Goal: Task Accomplishment & Management: Manage account settings

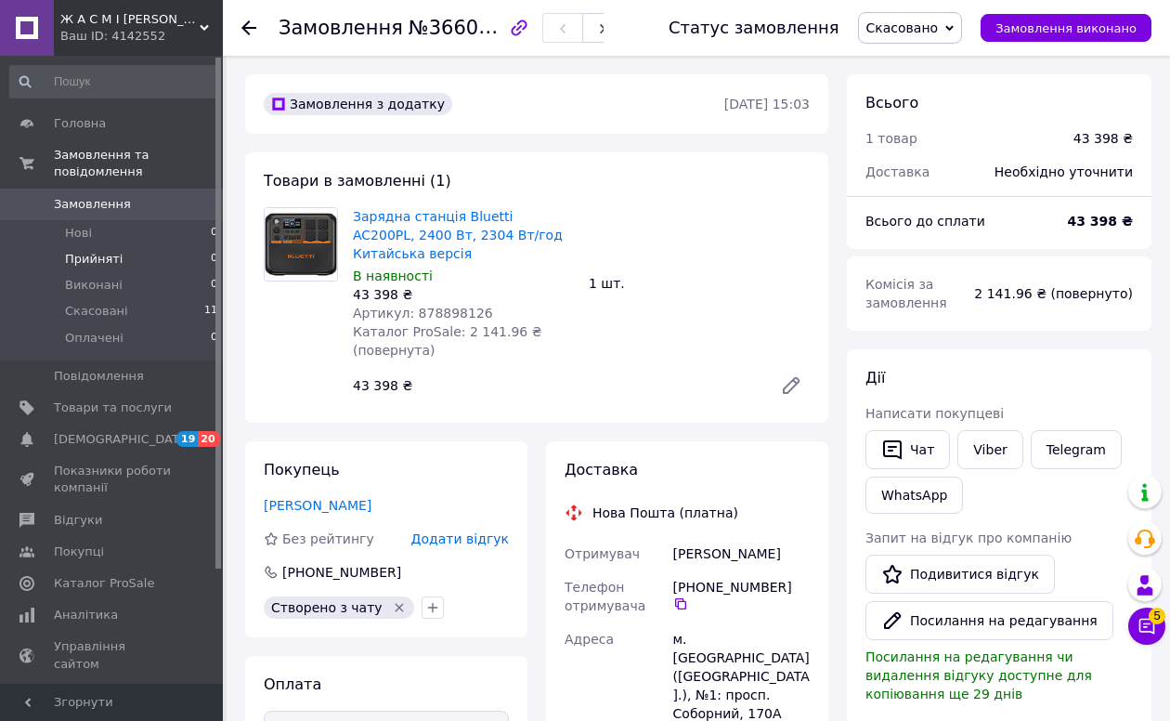
click at [125, 267] on li "Прийняті 0" at bounding box center [114, 259] width 228 height 26
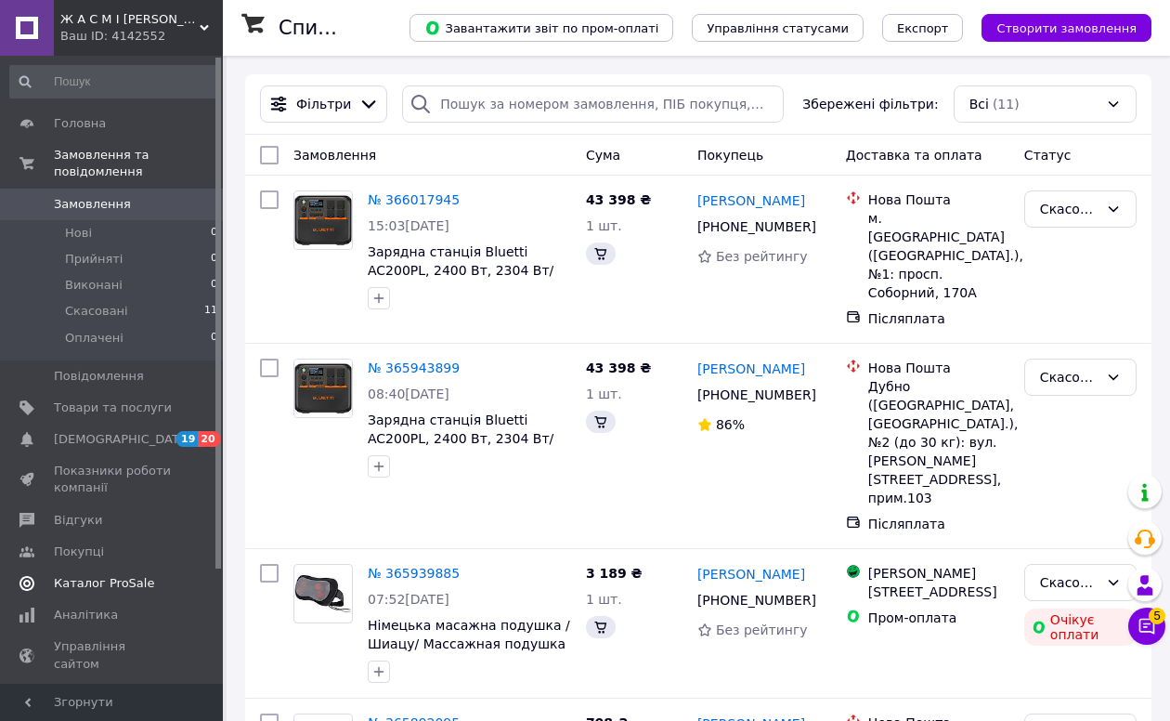
click at [143, 589] on span "Каталог ProSale" at bounding box center [104, 583] width 100 height 17
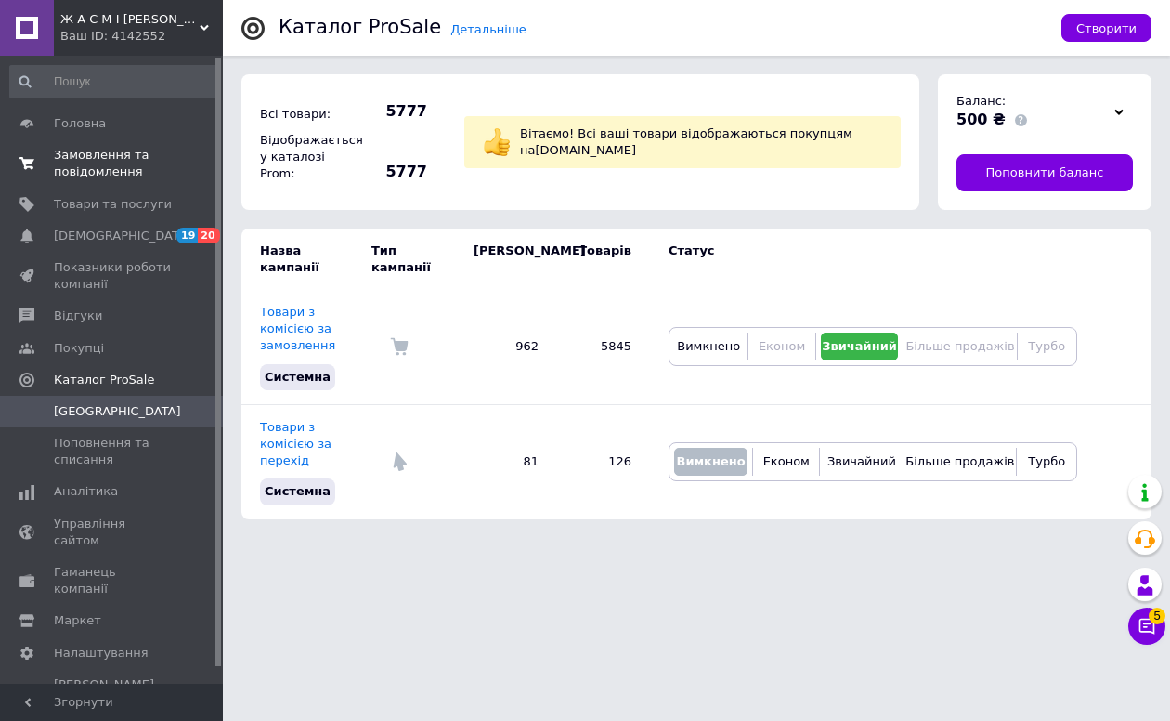
click at [106, 165] on span "Замовлення та повідомлення" at bounding box center [113, 163] width 118 height 33
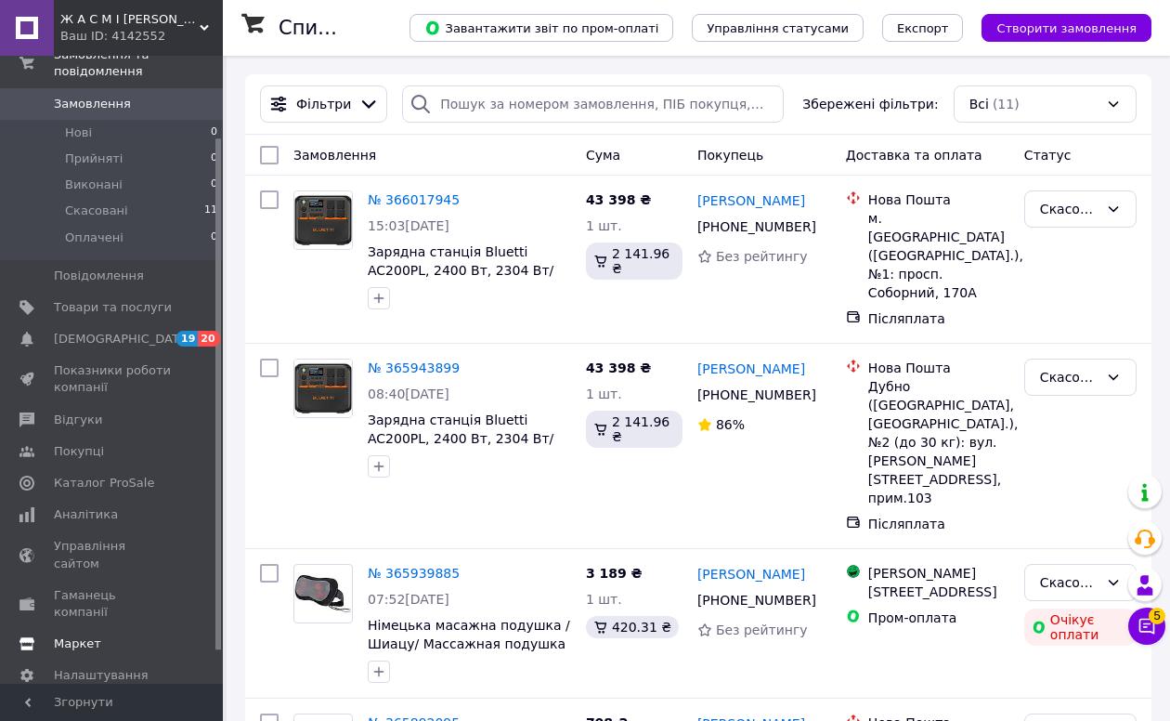
click at [105, 635] on span "Маркет" at bounding box center [113, 643] width 118 height 17
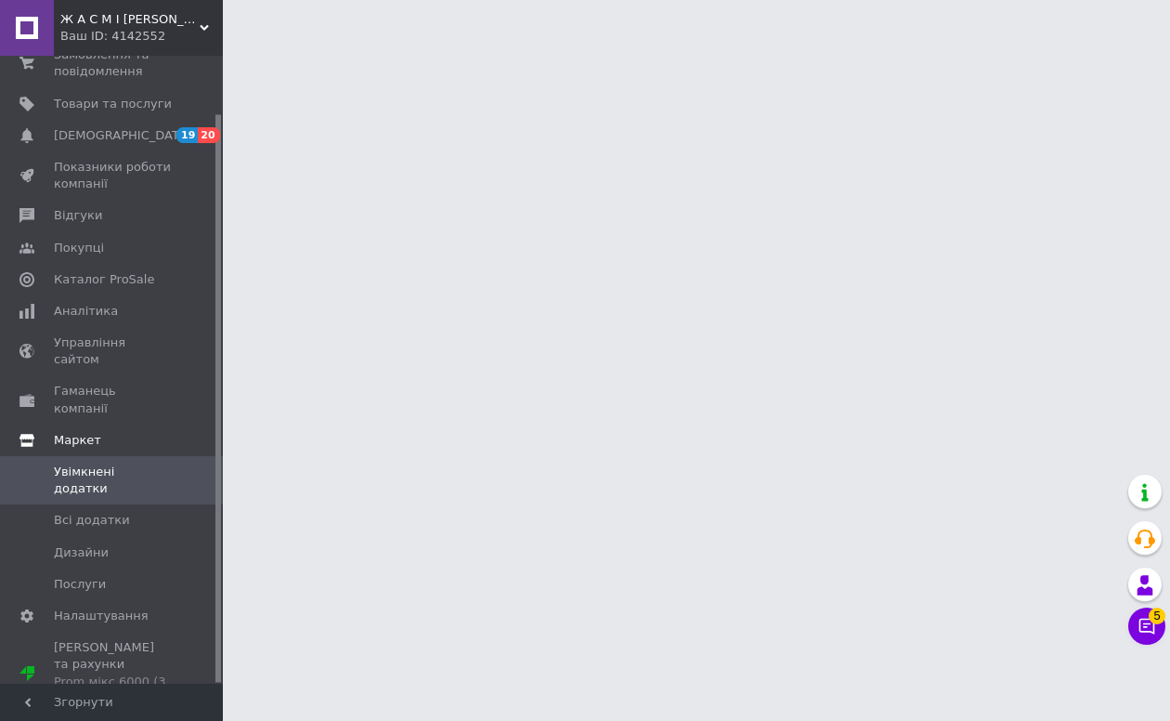
scroll to position [63, 0]
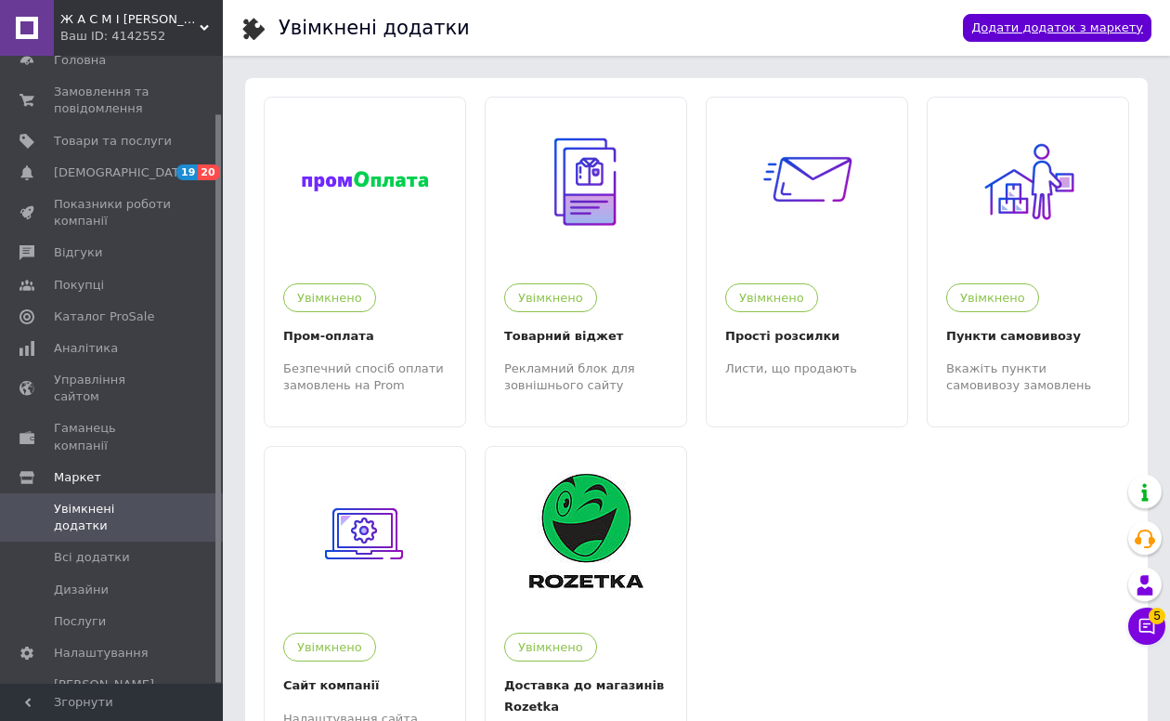
click at [1114, 24] on link "Додати додаток з маркету" at bounding box center [1057, 28] width 189 height 29
